Goal: Book appointment/travel/reservation

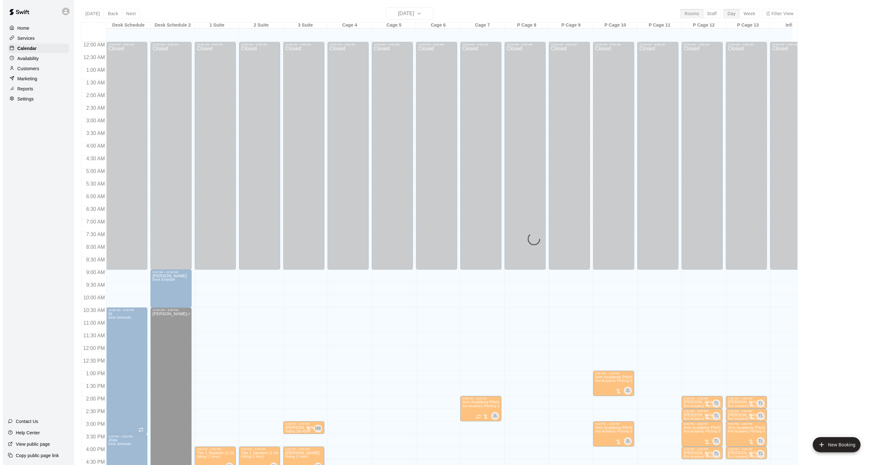
scroll to position [157, 0]
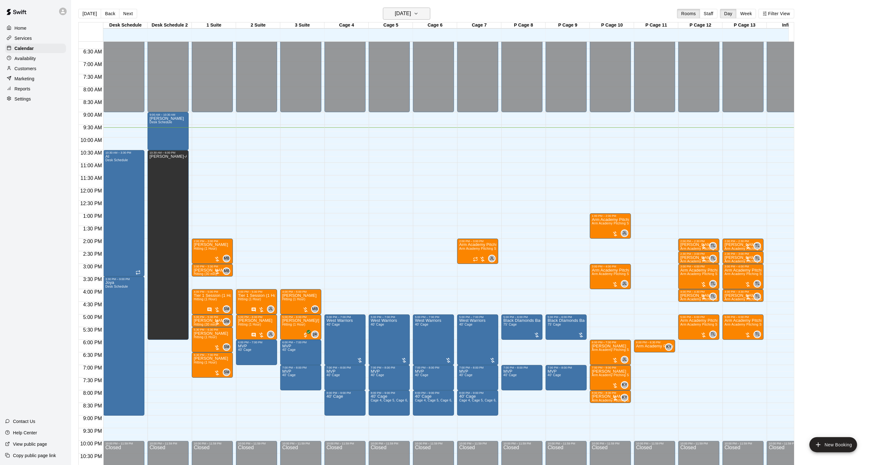
click at [401, 13] on h6 "[DATE]" at bounding box center [403, 13] width 16 height 9
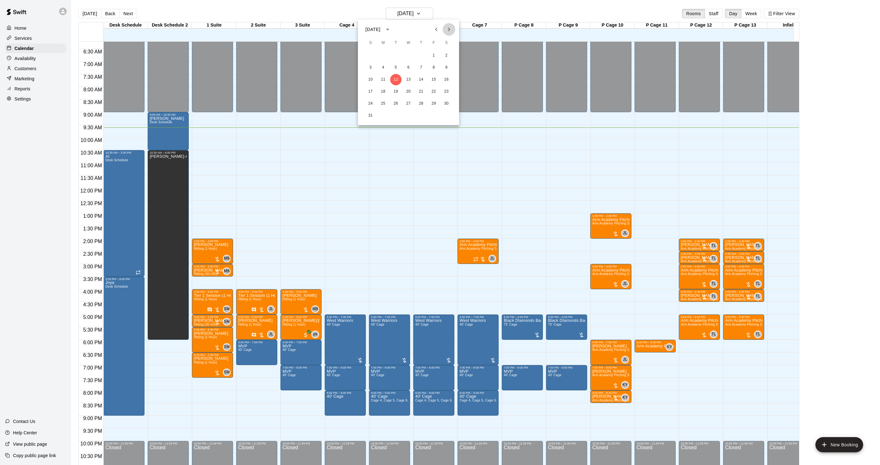
click at [449, 32] on icon "Next month" at bounding box center [449, 30] width 8 height 8
click at [448, 32] on icon "Next month" at bounding box center [449, 30] width 8 height 8
click at [397, 67] on button "4" at bounding box center [395, 67] width 11 height 11
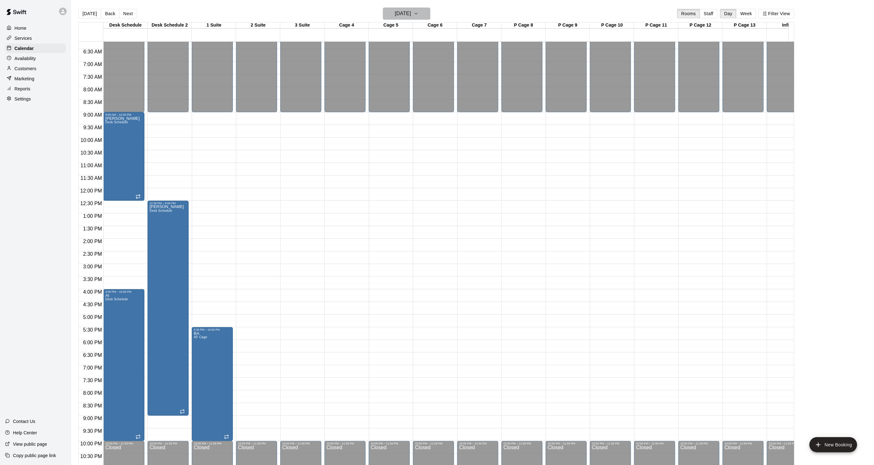
click at [406, 16] on h6 "[DATE]" at bounding box center [403, 13] width 16 height 9
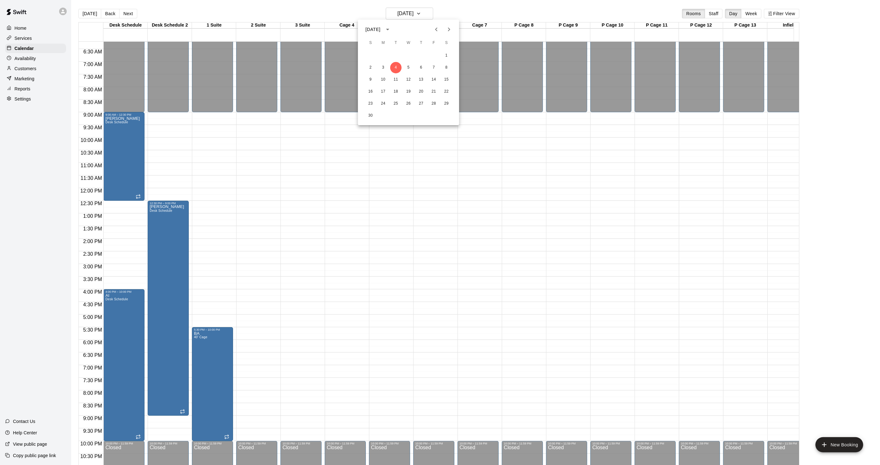
click at [444, 32] on button "Next month" at bounding box center [448, 29] width 13 height 13
click at [436, 30] on icon "Previous month" at bounding box center [436, 29] width 2 height 4
click at [447, 31] on icon "Next month" at bounding box center [449, 30] width 8 height 8
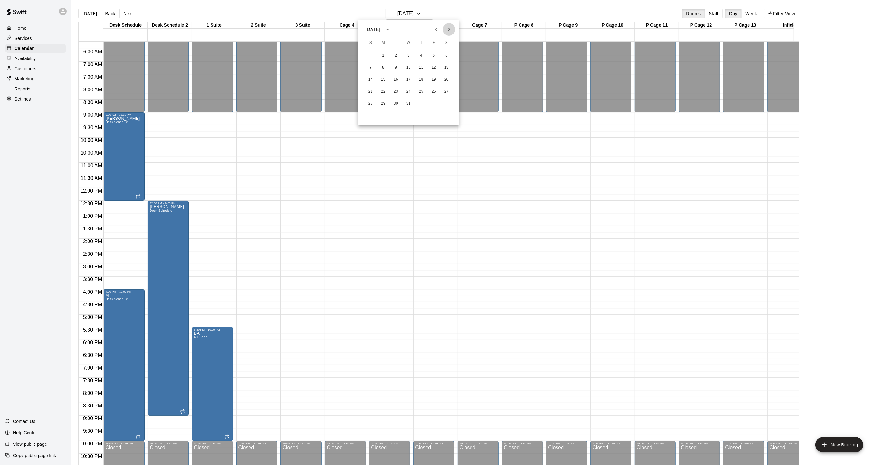
click at [446, 30] on icon "Next month" at bounding box center [449, 30] width 8 height 8
click at [450, 32] on icon "Next month" at bounding box center [449, 30] width 8 height 8
